Goal: Find specific page/section: Find specific page/section

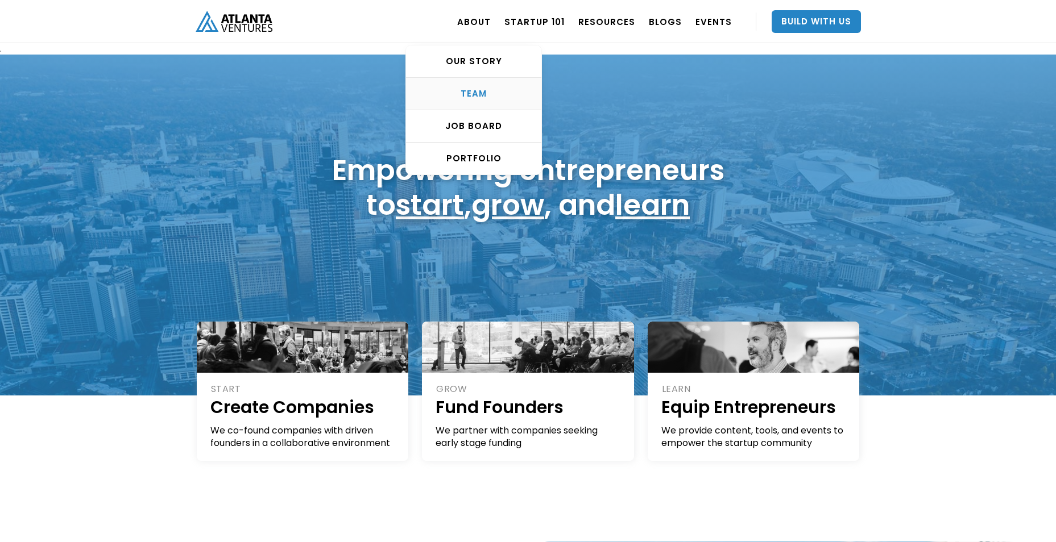
click at [482, 94] on div "TEAM" at bounding box center [473, 93] width 135 height 11
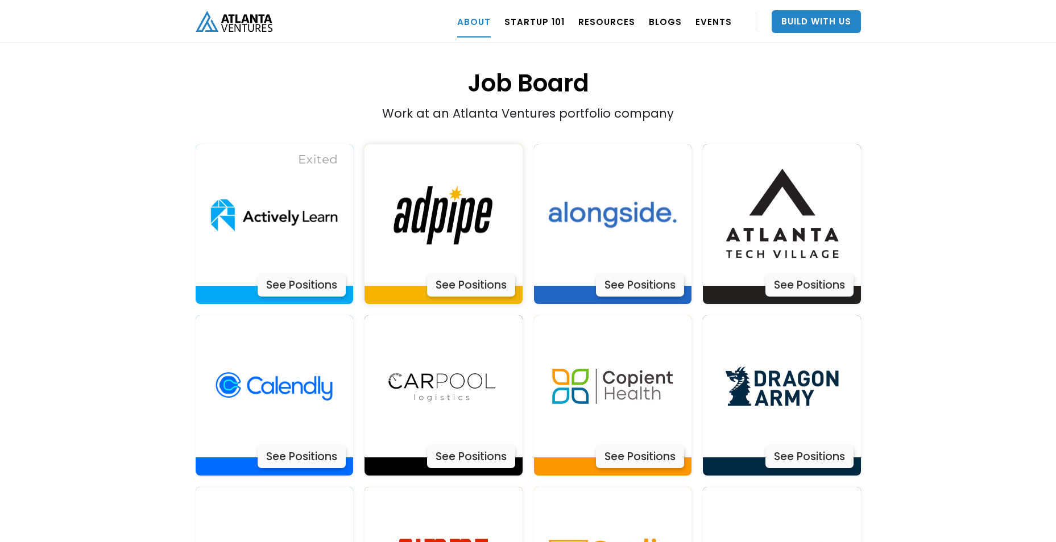
scroll to position [2294, 0]
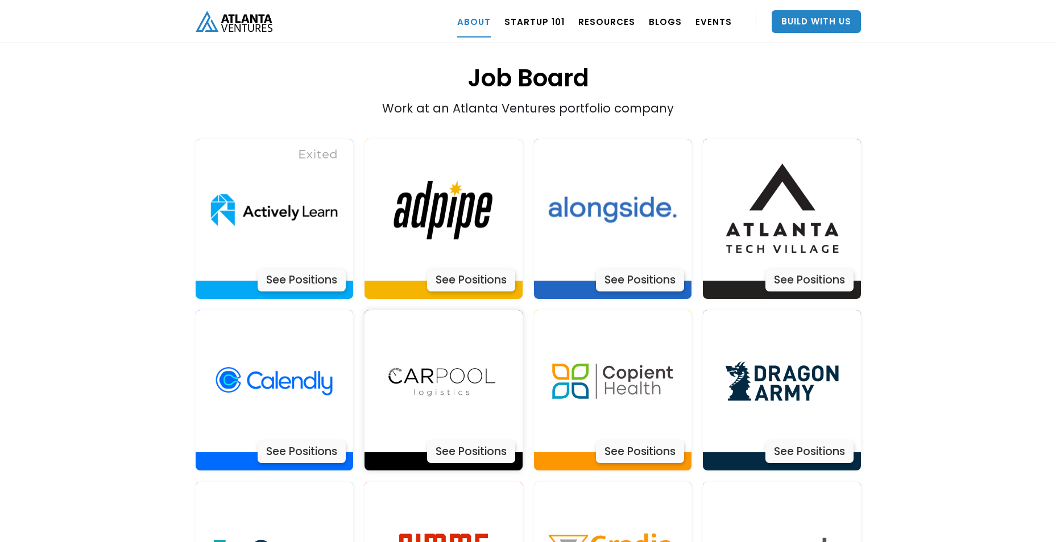
click at [467, 441] on div "See Positions" at bounding box center [471, 452] width 88 height 23
click at [476, 269] on div "See Positions" at bounding box center [471, 280] width 88 height 23
click at [819, 441] on div "See Positions" at bounding box center [809, 452] width 88 height 23
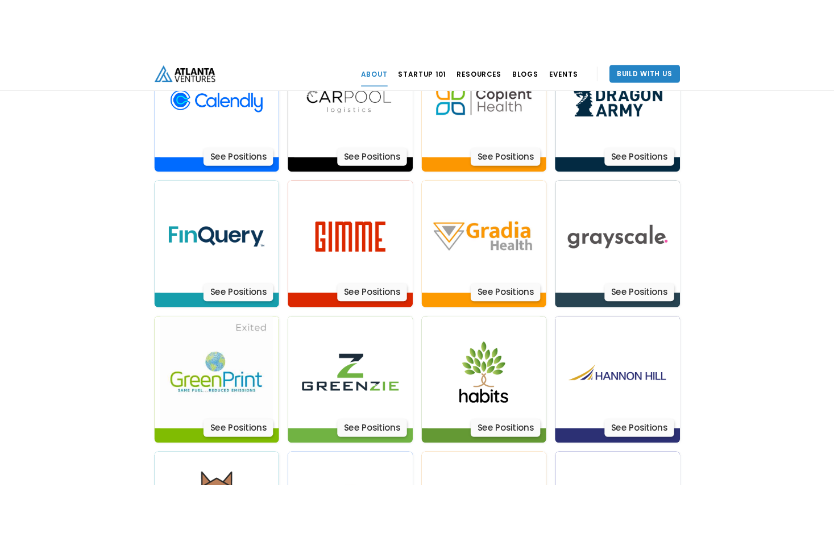
scroll to position [2635, 0]
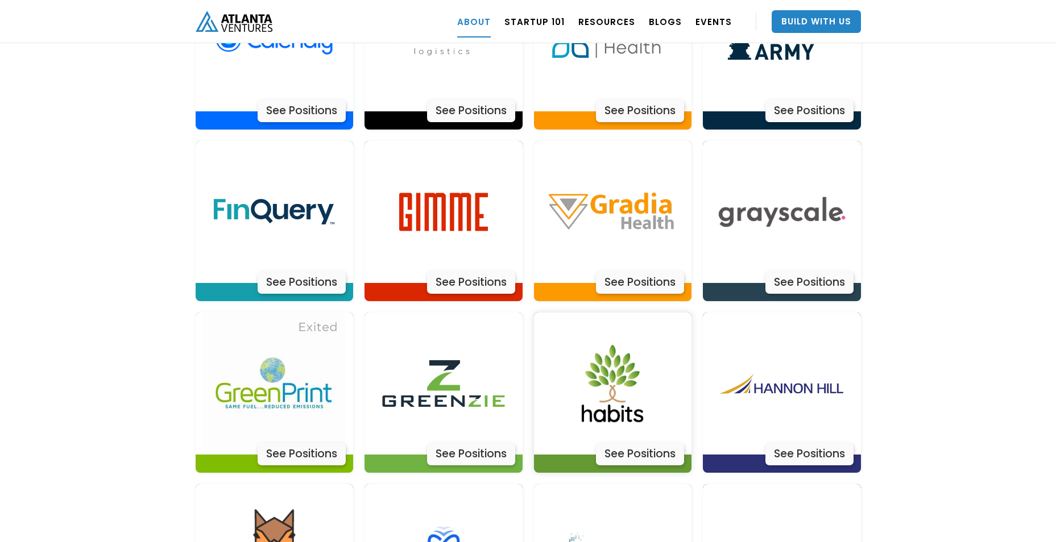
click at [613, 356] on img at bounding box center [612, 384] width 142 height 142
click at [405, 345] on img at bounding box center [443, 384] width 142 height 142
